Goal: Information Seeking & Learning: Learn about a topic

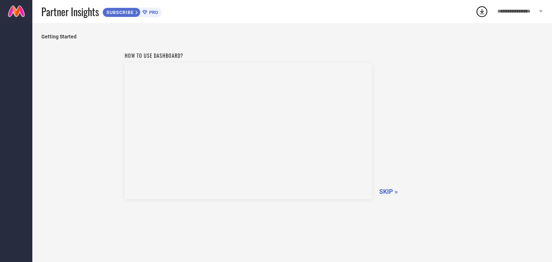
click at [386, 189] on span "SKIP »" at bounding box center [388, 192] width 19 height 8
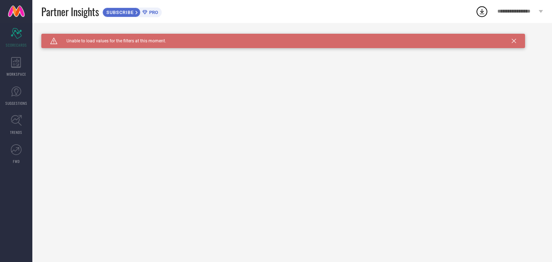
click at [512, 41] on icon at bounding box center [513, 41] width 4 height 4
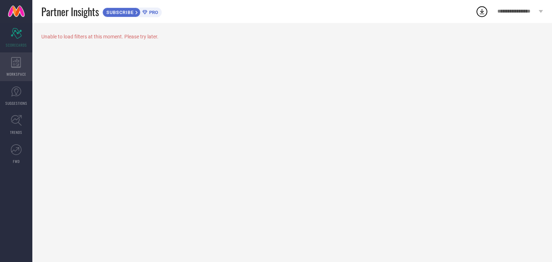
click at [22, 71] on div "WORKSPACE" at bounding box center [16, 66] width 32 height 29
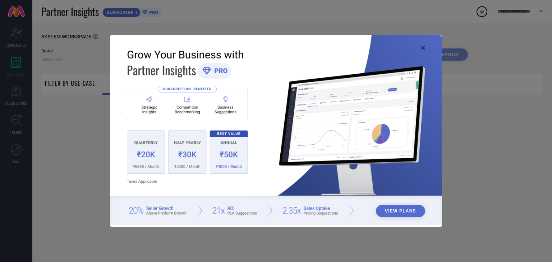
type input "1 STOP FASHION"
type input "All"
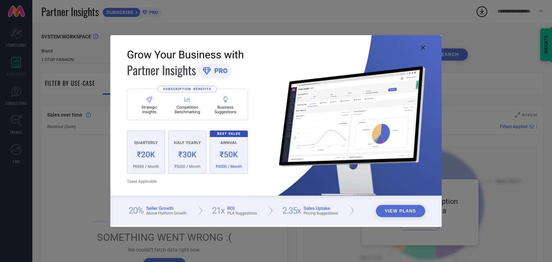
click at [140, 156] on img at bounding box center [275, 130] width 331 height 190
click at [401, 213] on button "View Plans" at bounding box center [400, 211] width 49 height 12
click at [423, 46] on icon at bounding box center [423, 48] width 4 height 4
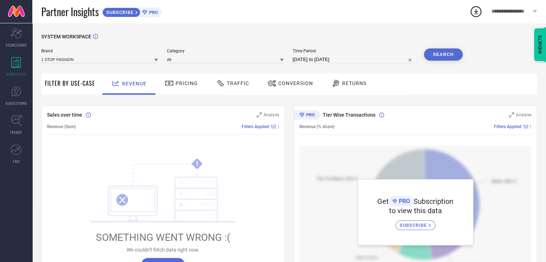
click at [156, 60] on icon at bounding box center [156, 60] width 4 height 3
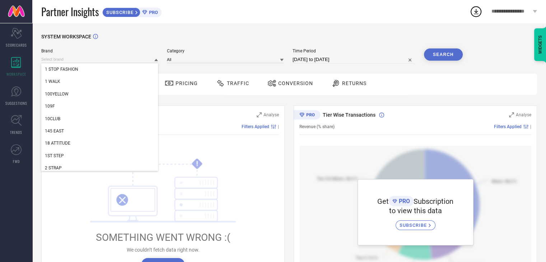
click at [210, 39] on div "SYSTEM WORKSPACE" at bounding box center [289, 41] width 496 height 15
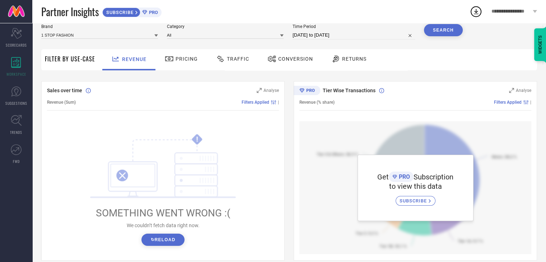
scroll to position [7, 0]
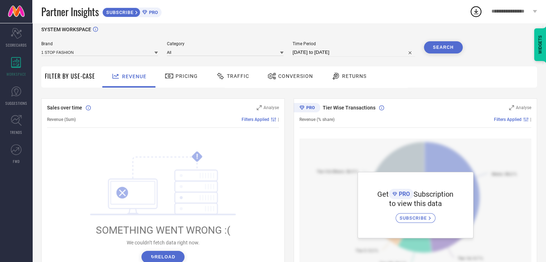
click at [186, 76] on span "Pricing" at bounding box center [187, 76] width 22 height 6
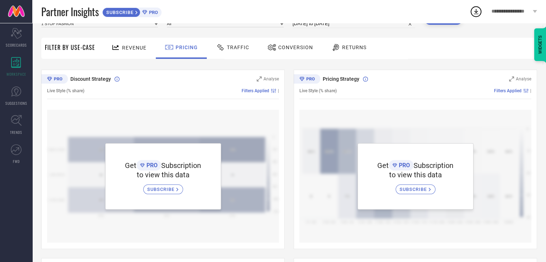
scroll to position [0, 0]
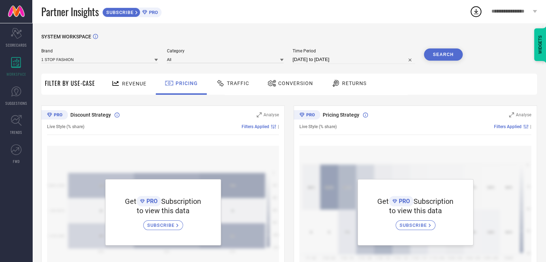
click at [235, 80] on span "Traffic" at bounding box center [238, 83] width 22 height 6
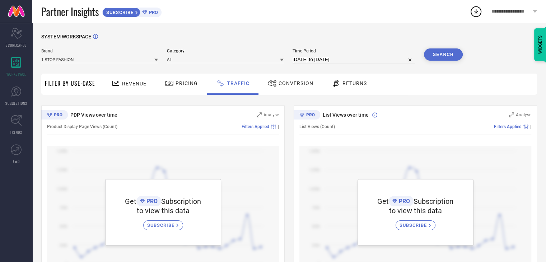
click at [281, 82] on span "Conversion" at bounding box center [296, 83] width 35 height 6
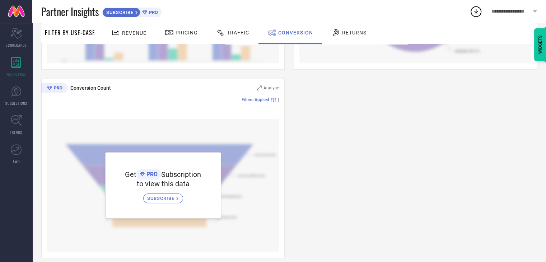
scroll to position [223, 0]
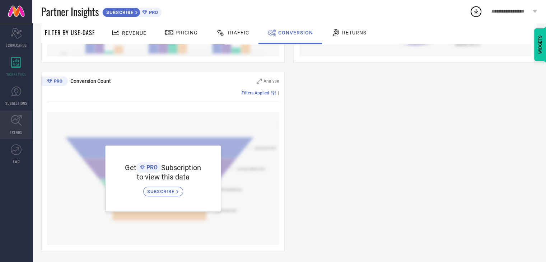
click at [19, 125] on icon at bounding box center [16, 120] width 11 height 11
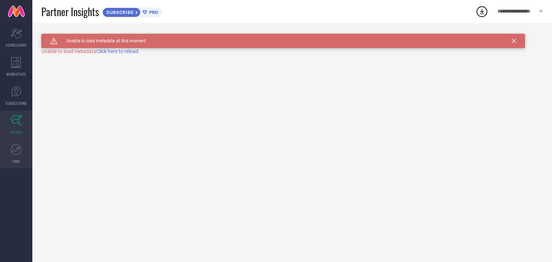
click at [20, 151] on icon at bounding box center [16, 149] width 11 height 11
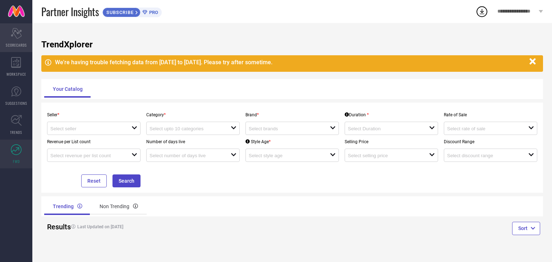
click at [22, 42] on span "SCORECARDS" at bounding box center [16, 44] width 21 height 5
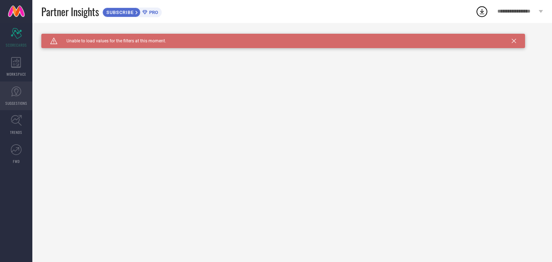
click at [19, 101] on span "SUGGESTIONS" at bounding box center [16, 103] width 22 height 5
